Goal: Transaction & Acquisition: Purchase product/service

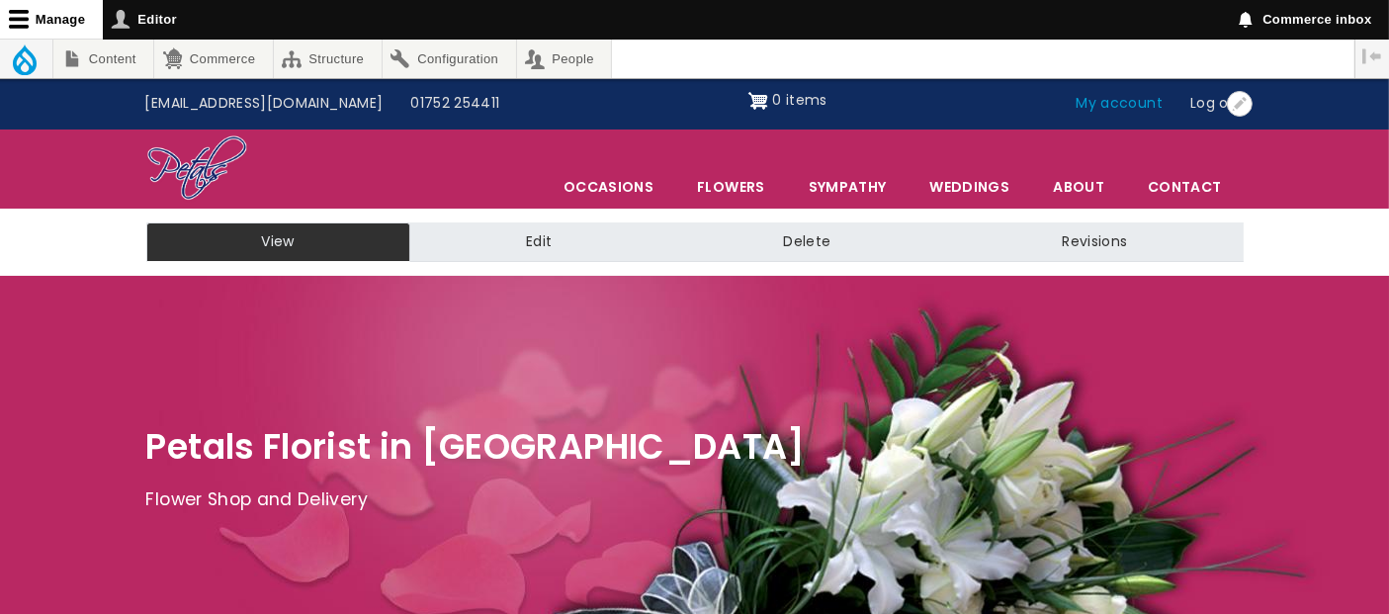
click at [1144, 114] on link "My account" at bounding box center [1120, 104] width 115 height 38
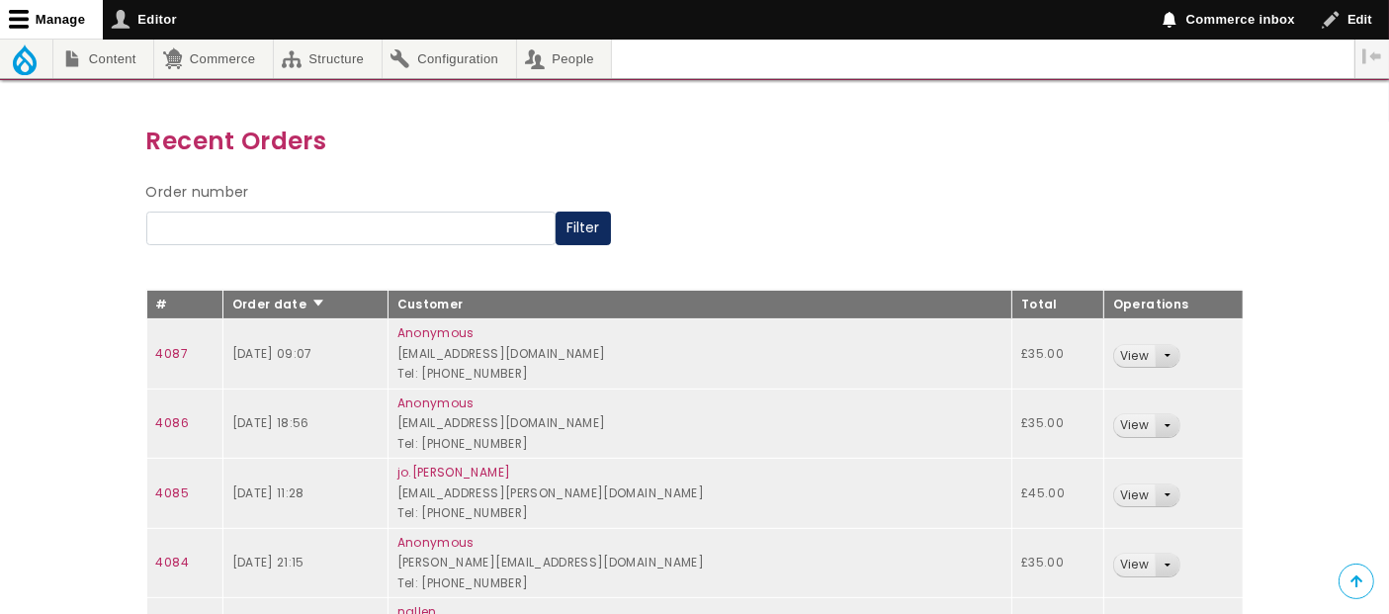
scroll to position [189, 0]
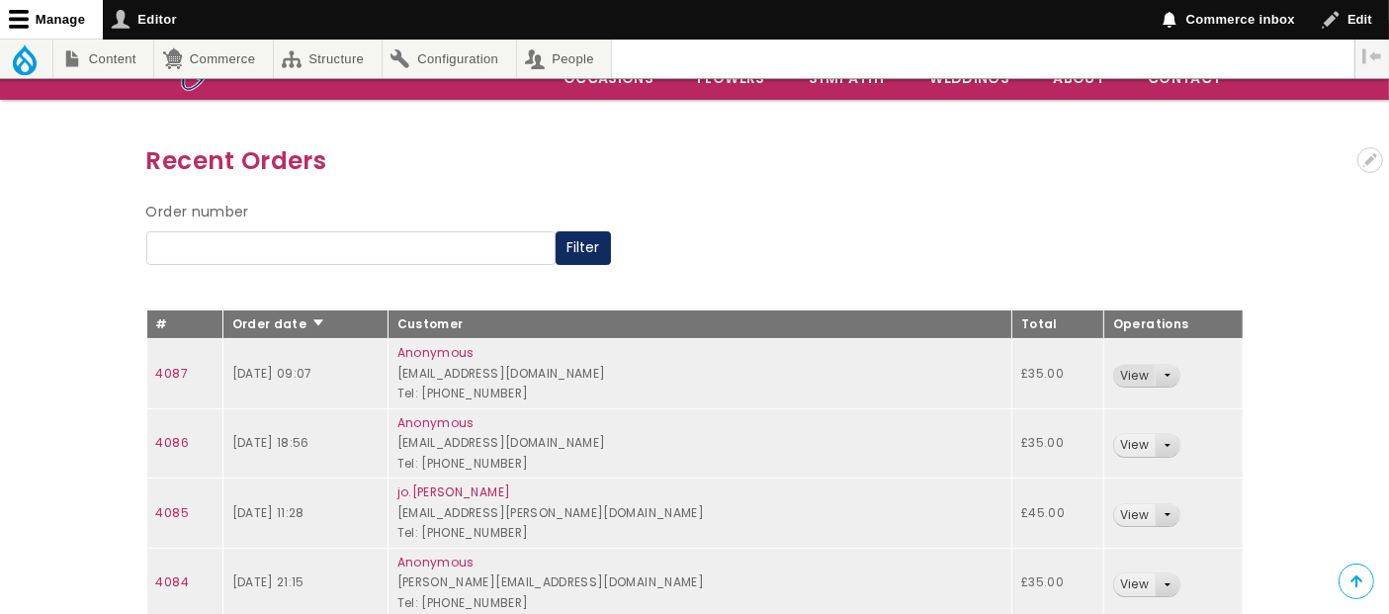
click at [1127, 370] on link "View" at bounding box center [1134, 376] width 41 height 23
